Goal: Information Seeking & Learning: Learn about a topic

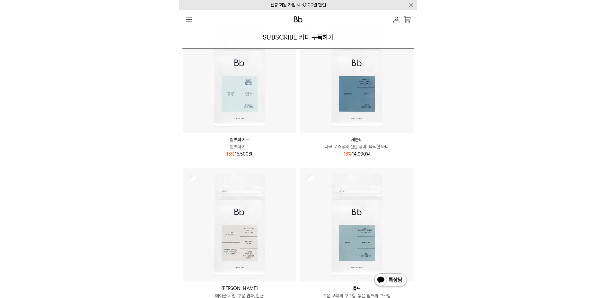
scroll to position [257, 0]
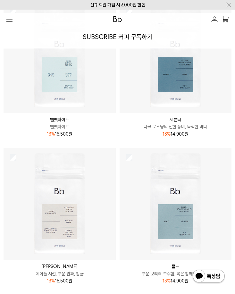
click at [59, 218] on img at bounding box center [60, 204] width 112 height 112
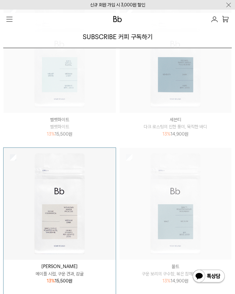
click at [63, 274] on p "메이플 시럽, 구운 견과, 감귤" at bounding box center [60, 274] width 112 height 7
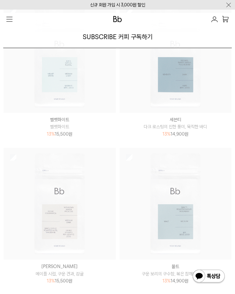
click at [65, 265] on p "페루 카하마르카 디카페인" at bounding box center [60, 266] width 112 height 7
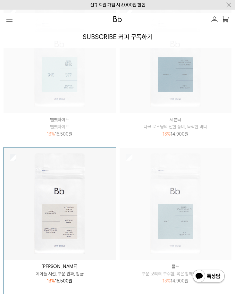
click at [62, 213] on img at bounding box center [60, 204] width 112 height 112
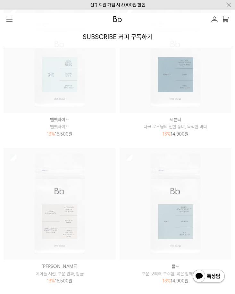
click at [62, 213] on img at bounding box center [60, 204] width 112 height 112
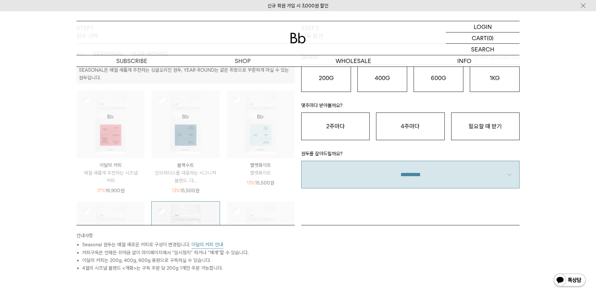
scroll to position [0, 0]
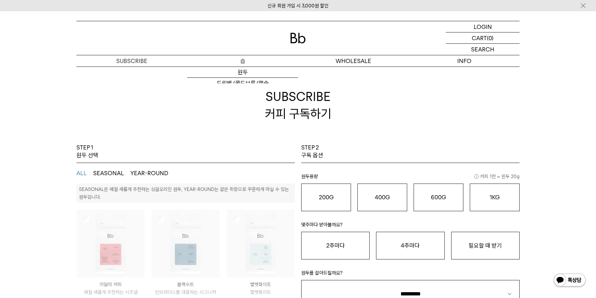
click at [235, 59] on p "숍" at bounding box center [242, 60] width 111 height 11
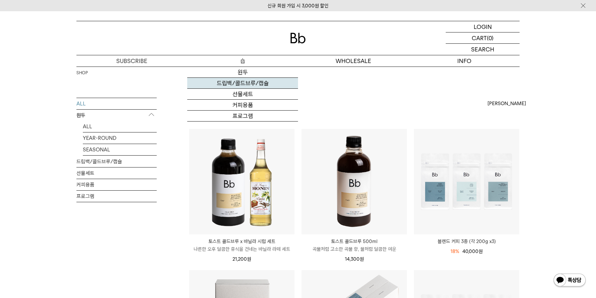
click at [249, 83] on link "드립백/콜드브루/캡슐" at bounding box center [242, 83] width 111 height 11
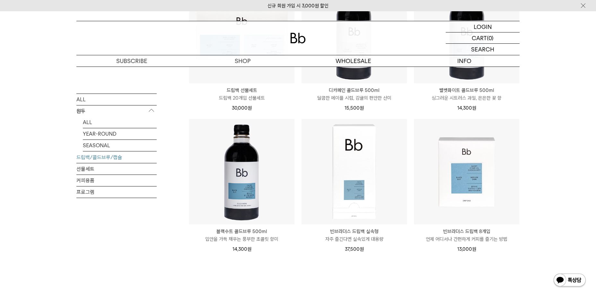
scroll to position [417, 0]
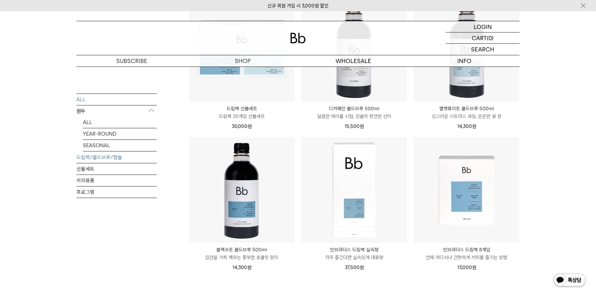
click at [111, 95] on link "ALL" at bounding box center [116, 98] width 80 height 11
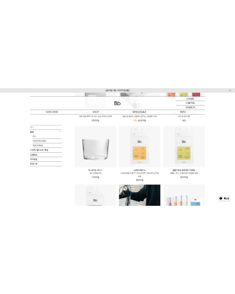
scroll to position [321, 0]
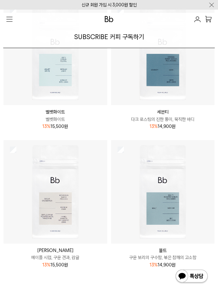
scroll to position [257, 0]
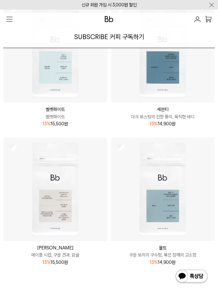
click at [50, 178] on img at bounding box center [56, 190] width 104 height 104
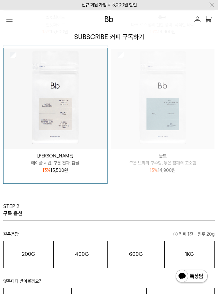
scroll to position [353, 0]
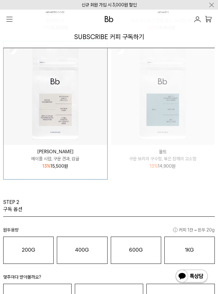
click at [52, 152] on p "페루 카하마르카 디카페인" at bounding box center [56, 151] width 104 height 7
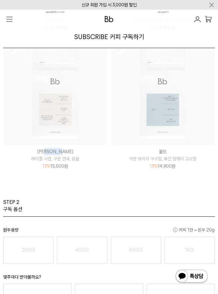
click at [52, 152] on p "페루 카하마르카 디카페인" at bounding box center [56, 151] width 104 height 7
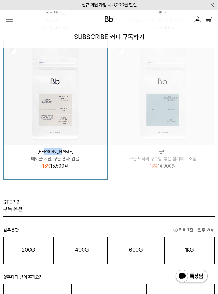
click at [54, 112] on img at bounding box center [56, 93] width 104 height 104
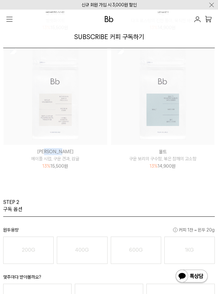
click at [54, 112] on img at bounding box center [56, 93] width 104 height 104
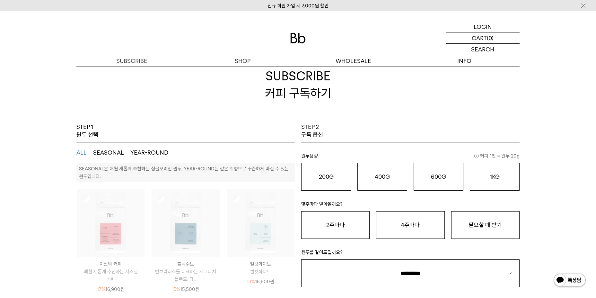
scroll to position [32, 0]
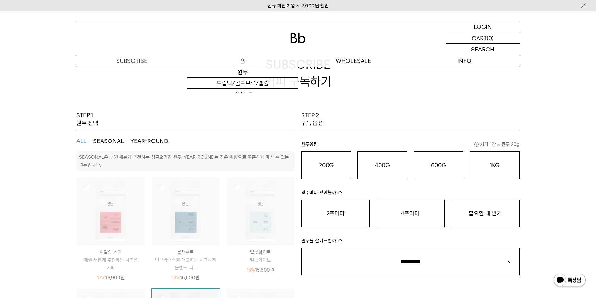
click at [218, 59] on p "숍" at bounding box center [242, 60] width 111 height 11
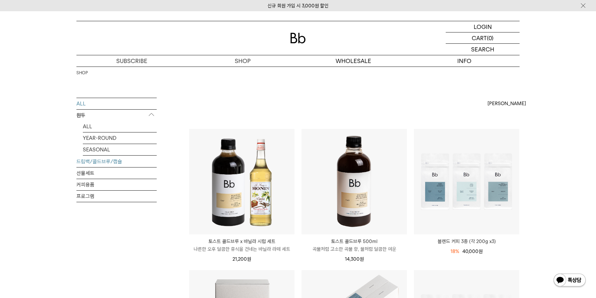
click at [99, 163] on link "드립백/콜드브루/캡슐" at bounding box center [116, 161] width 80 height 11
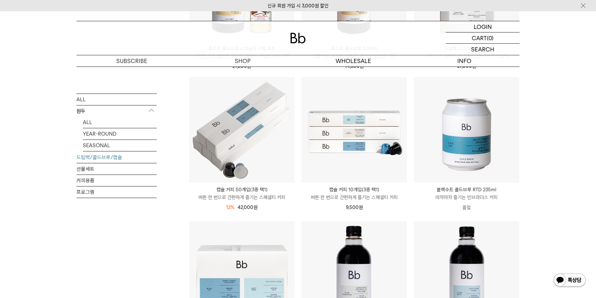
scroll to position [64, 0]
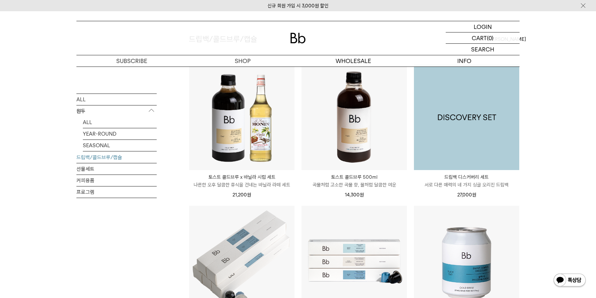
click at [480, 123] on img at bounding box center [466, 117] width 105 height 105
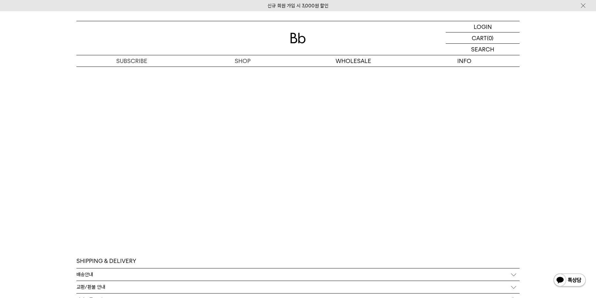
scroll to position [1830, 0]
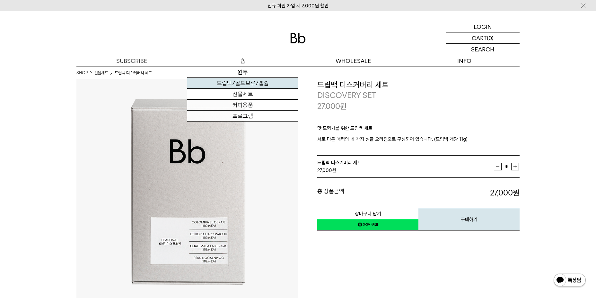
click at [247, 84] on link "드립백/콜드브루/캡슐" at bounding box center [242, 83] width 111 height 11
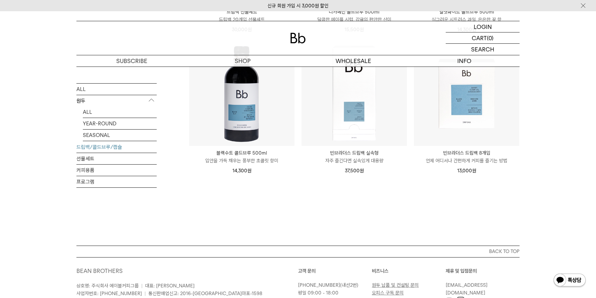
scroll to position [514, 0]
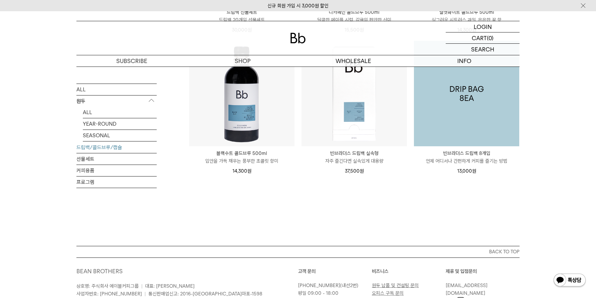
click at [490, 130] on img at bounding box center [466, 93] width 105 height 105
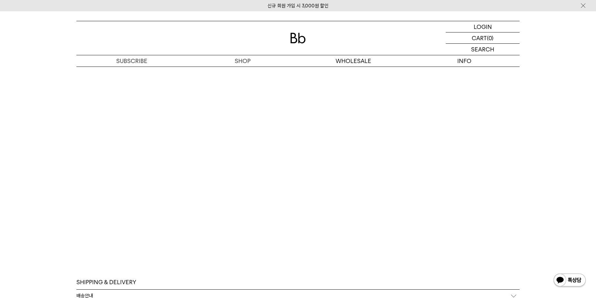
scroll to position [1285, 0]
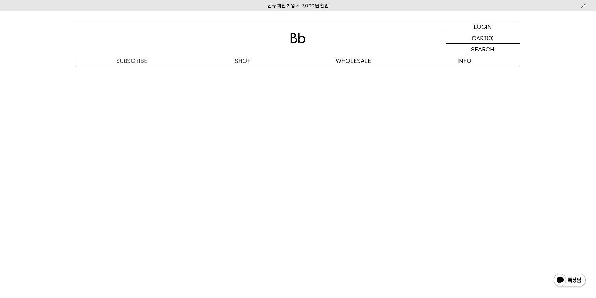
scroll to position [1283, 0]
